Goal: Download file/media

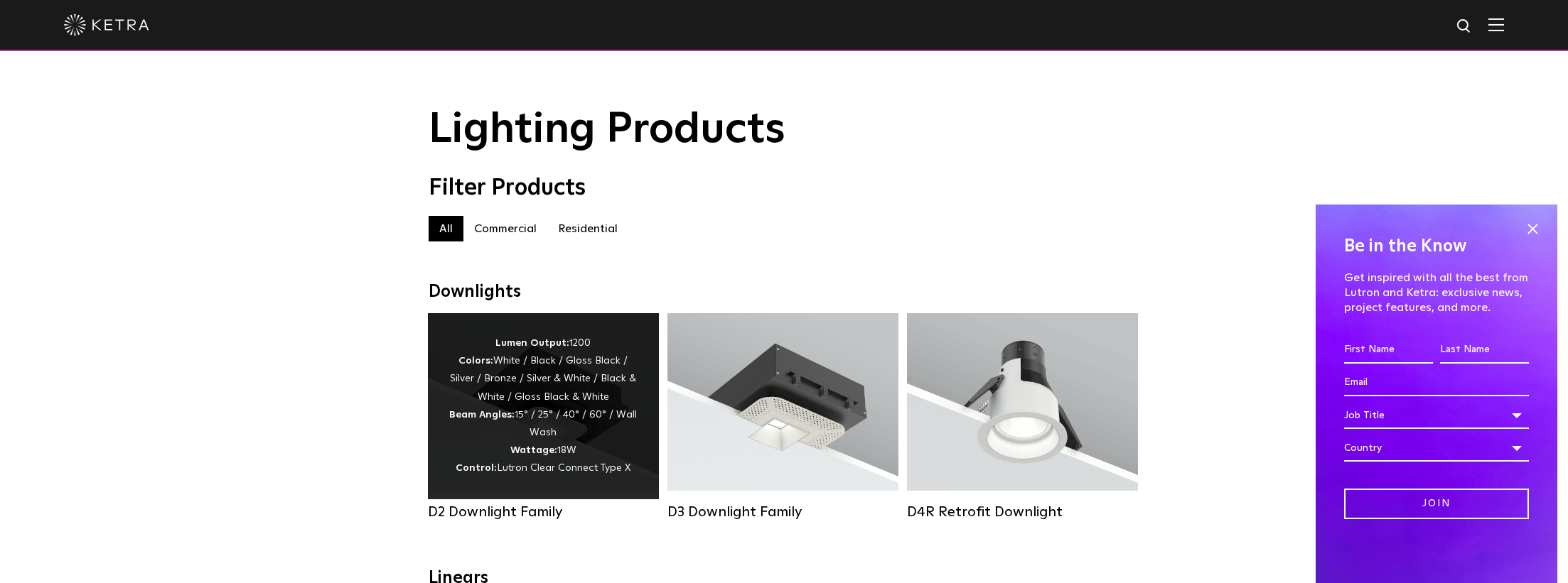
click at [598, 395] on div "Lumen Output: 1200 Colors: White / Black / Gloss Black / Silver / Bronze / Silv…" at bounding box center [543, 407] width 189 height 144
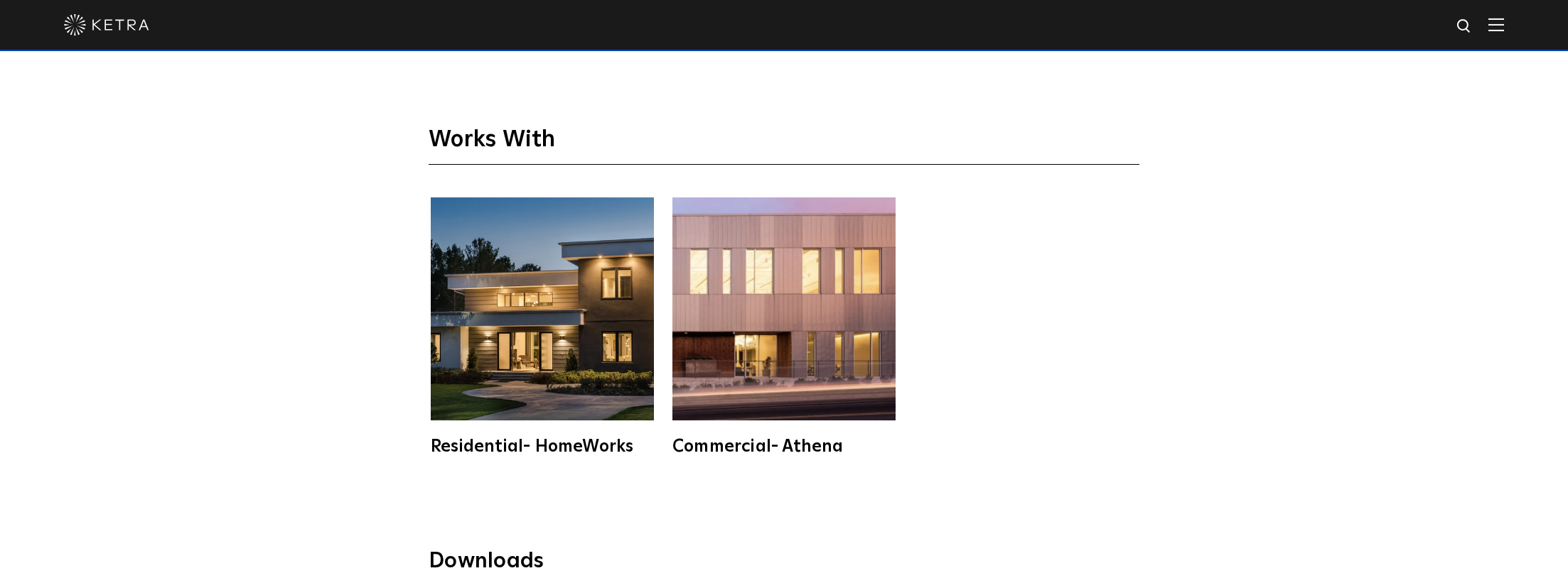
scroll to position [4209, 0]
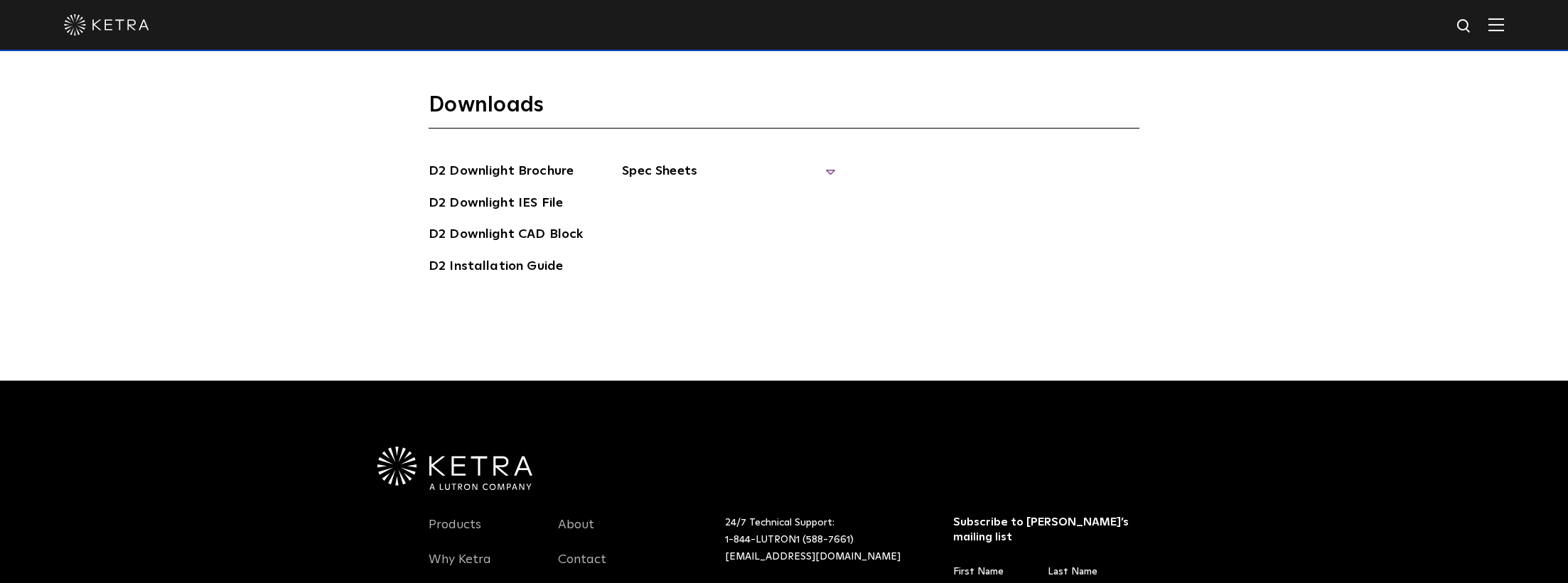
click at [650, 161] on span "Spec Sheets" at bounding box center [728, 176] width 213 height 31
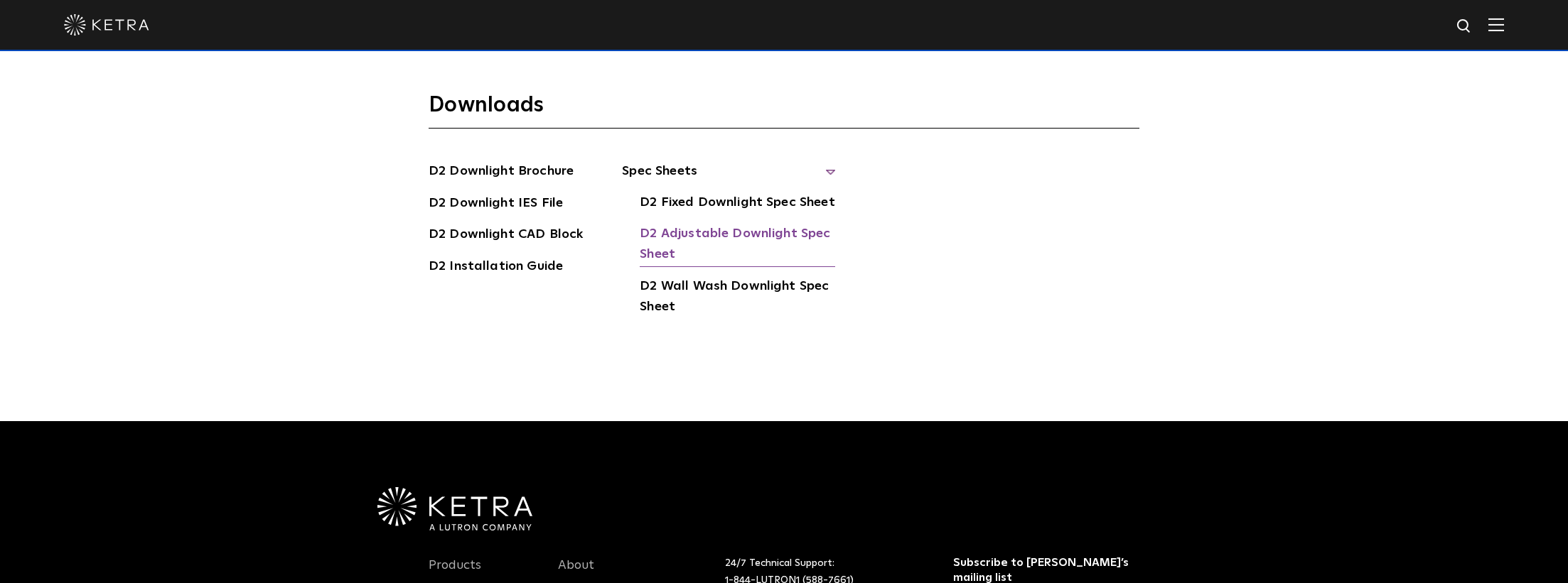
click at [725, 224] on link "D2 Adjustable Downlight Spec Sheet" at bounding box center [737, 245] width 195 height 43
